Goal: Navigation & Orientation: Find specific page/section

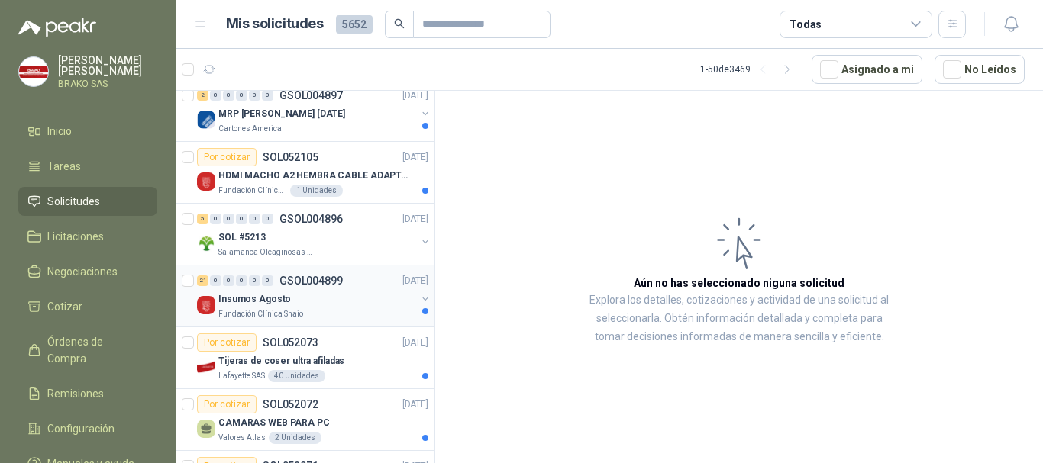
scroll to position [458, 0]
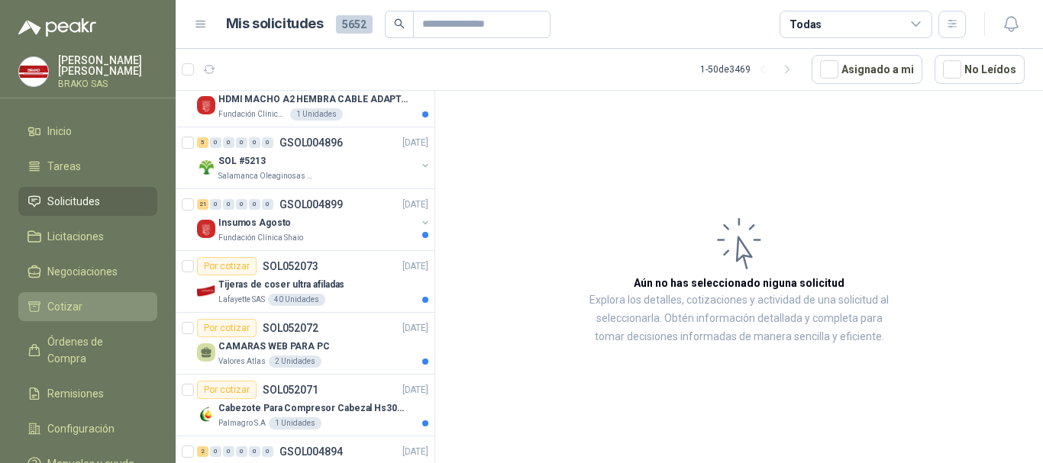
click at [74, 298] on span "Cotizar" at bounding box center [64, 306] width 35 height 17
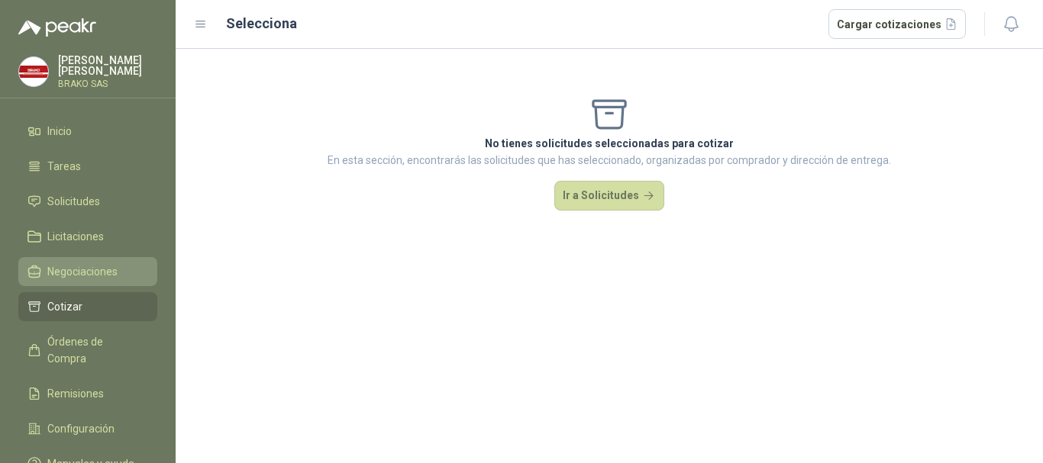
click at [94, 262] on link "Negociaciones" at bounding box center [87, 271] width 139 height 29
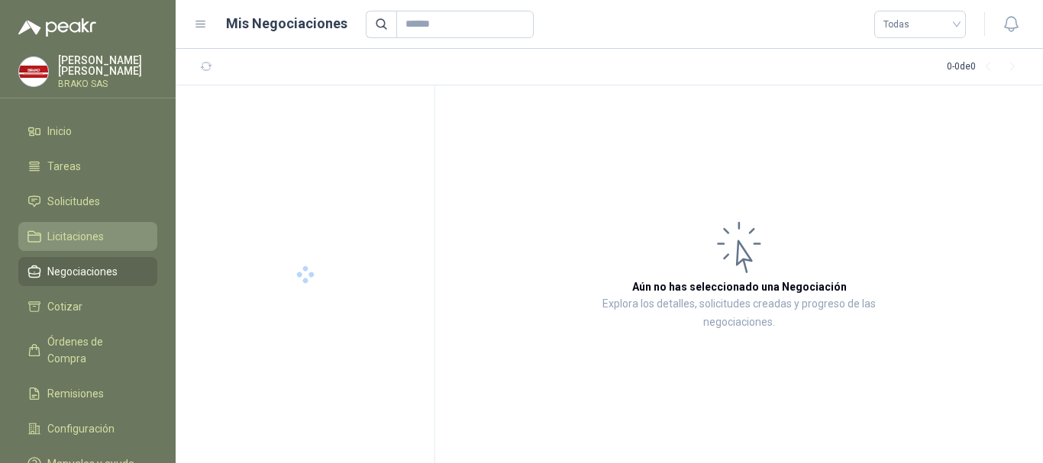
click at [85, 240] on span "Licitaciones" at bounding box center [75, 236] width 56 height 17
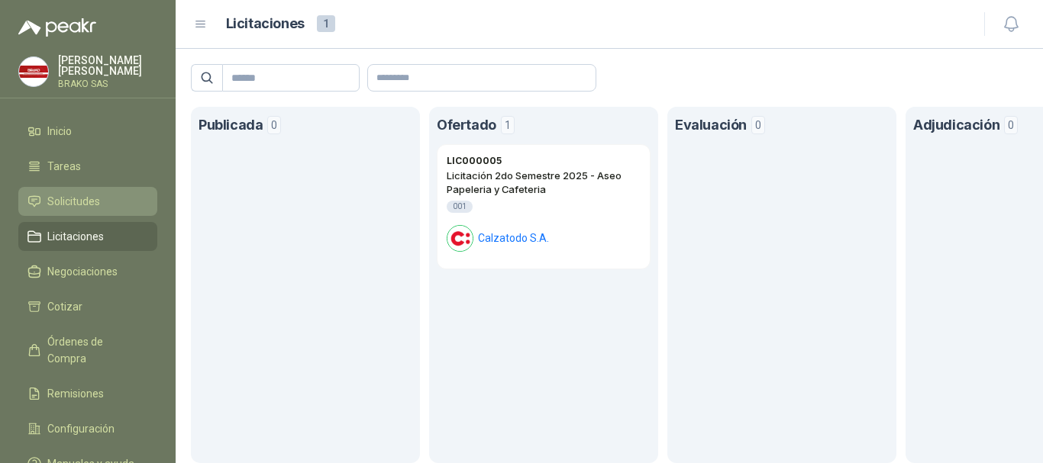
click at [80, 192] on link "Solicitudes" at bounding box center [87, 201] width 139 height 29
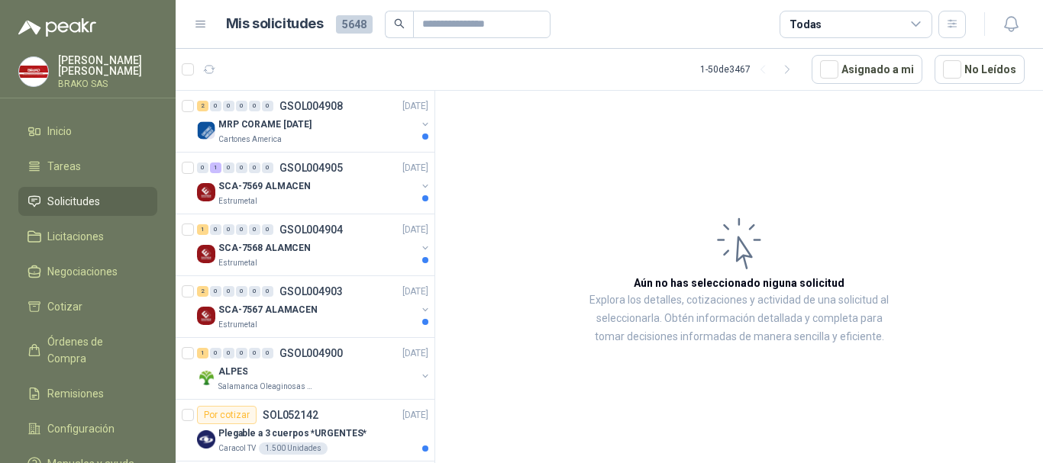
click at [921, 24] on icon at bounding box center [916, 25] width 14 height 14
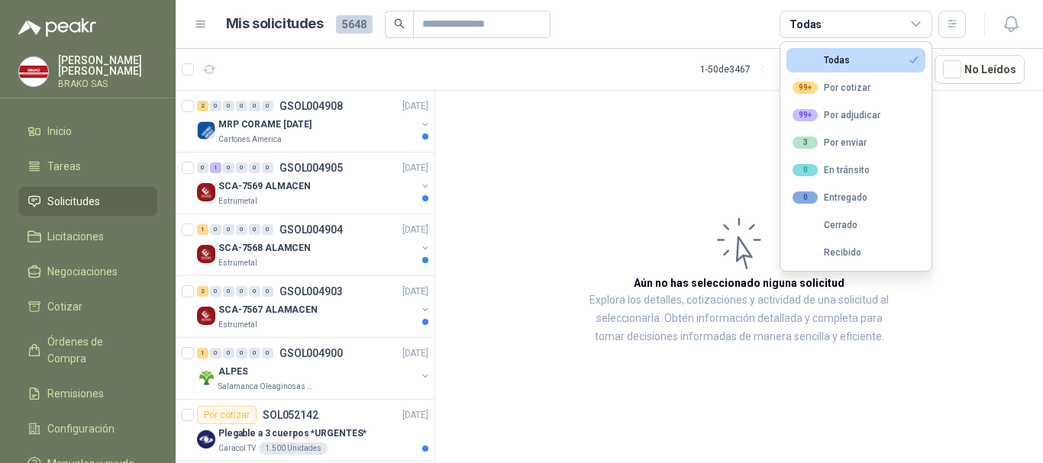
click at [950, 230] on article "Aún no has seleccionado niguna solicitud Explora los detalles, cotizaciones y a…" at bounding box center [739, 280] width 608 height 378
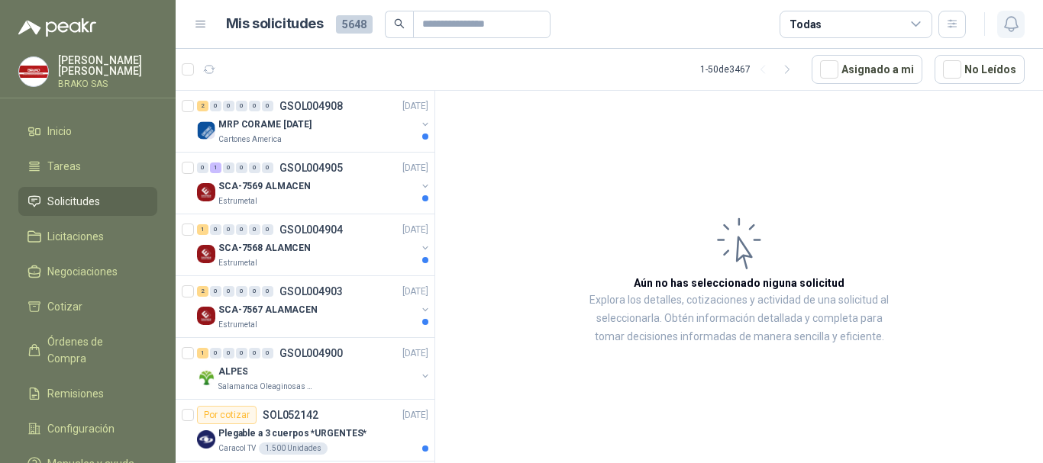
click at [1008, 23] on icon "button" at bounding box center [1010, 24] width 19 height 19
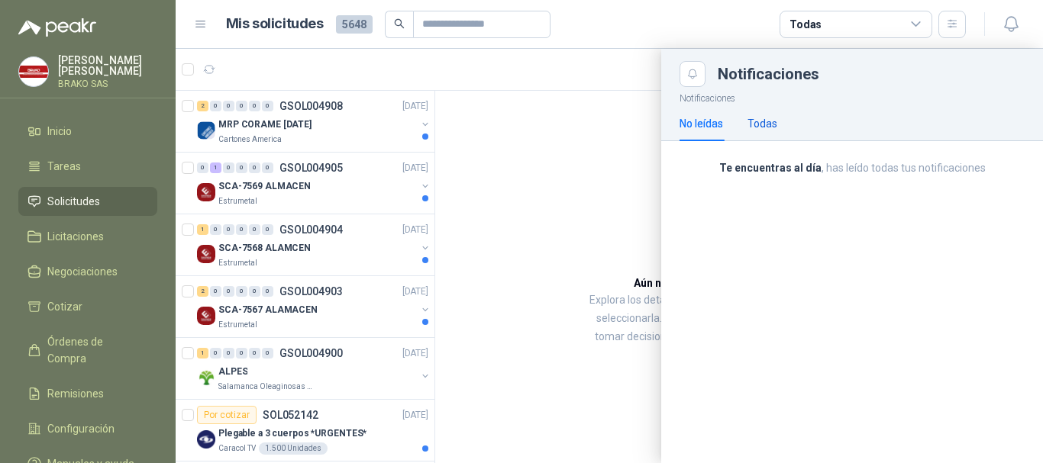
click at [763, 123] on div "Todas" at bounding box center [762, 123] width 30 height 17
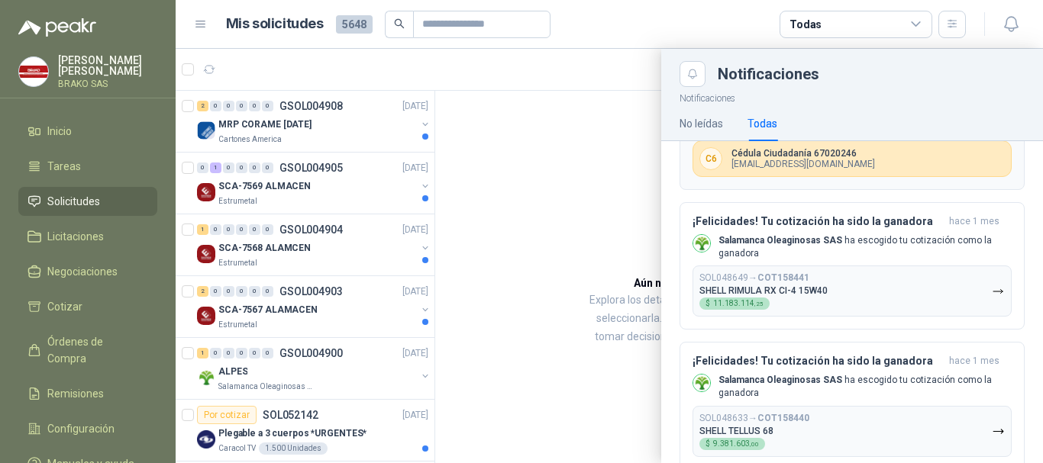
scroll to position [189, 0]
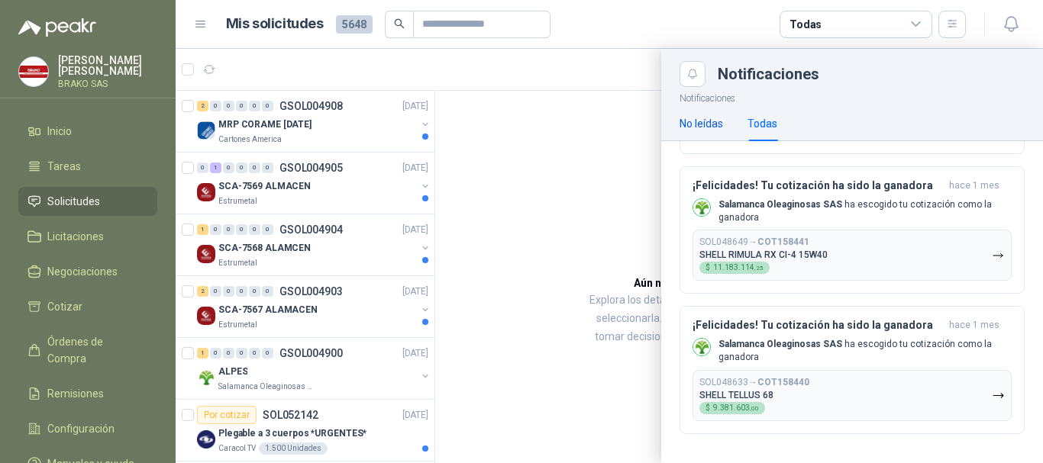
click at [709, 125] on div "No leídas" at bounding box center [701, 123] width 44 height 17
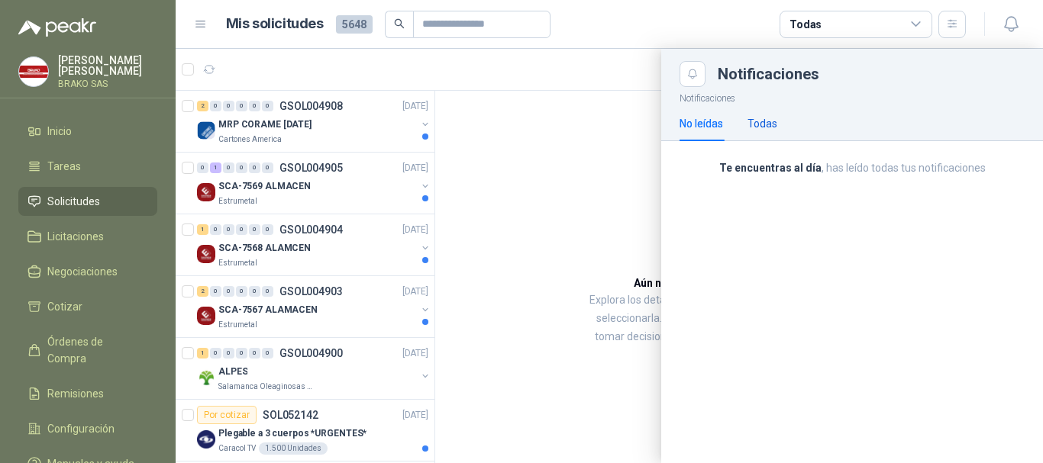
click at [771, 123] on div "Todas" at bounding box center [762, 123] width 30 height 17
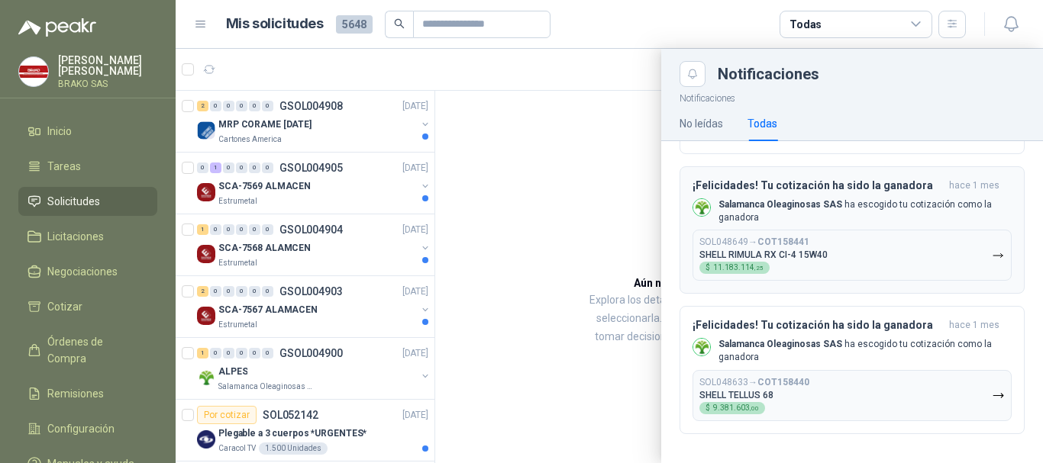
scroll to position [0, 0]
